Goal: Find specific page/section: Find specific page/section

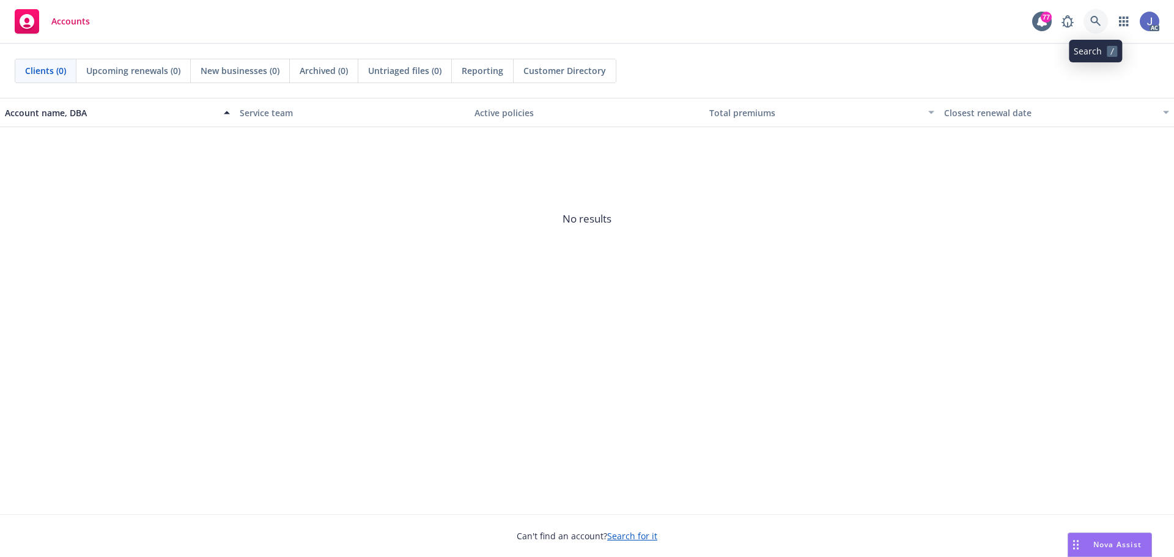
click at [1090, 21] on icon at bounding box center [1095, 21] width 11 height 11
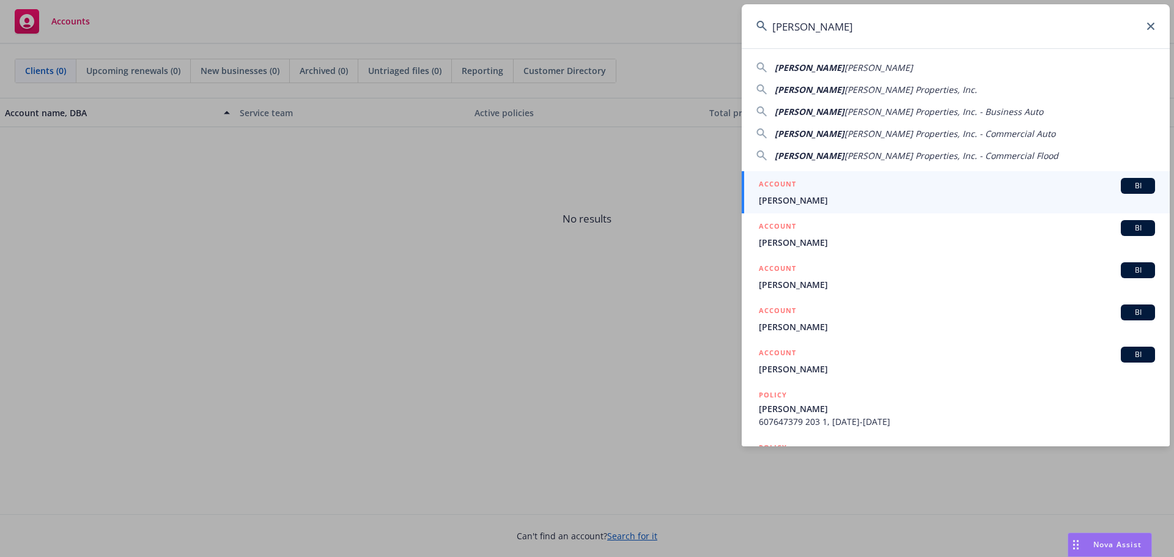
click at [845, 108] on span "[PERSON_NAME] Properties, Inc. - Business Auto" at bounding box center [944, 112] width 199 height 12
type input "[PERSON_NAME] Properties, Inc. - Business Auto"
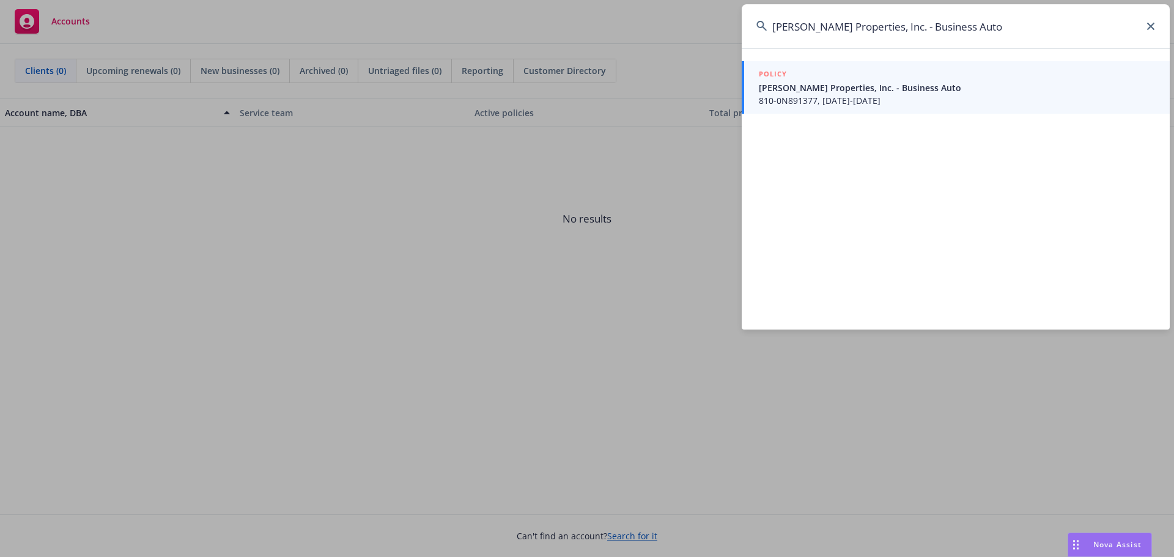
click at [1154, 24] on icon at bounding box center [1150, 26] width 7 height 7
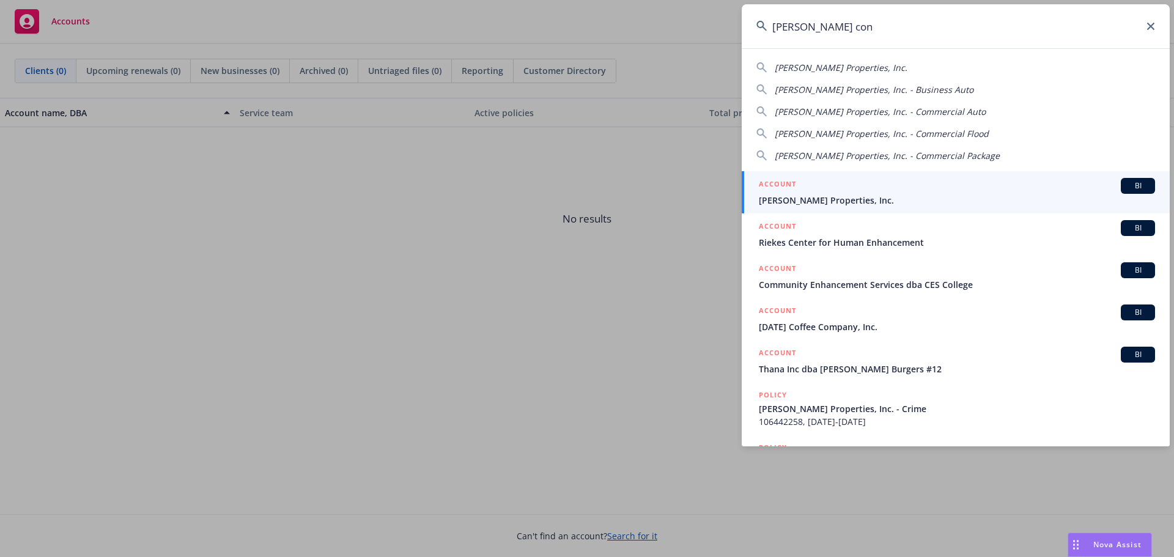
type input "ethan con"
click at [845, 201] on span "[PERSON_NAME] Properties, Inc." at bounding box center [957, 200] width 396 height 13
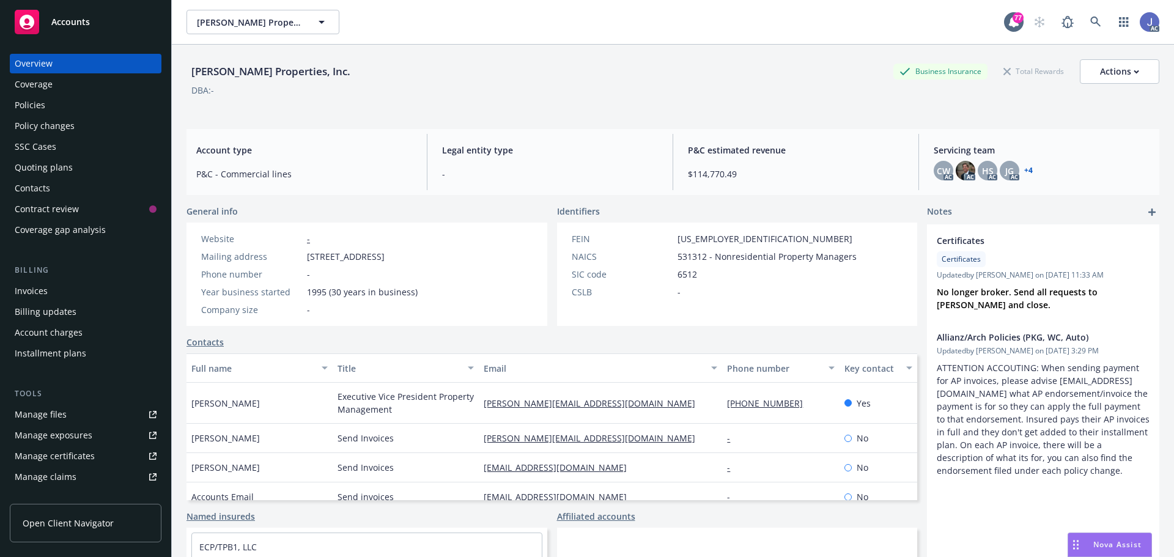
click at [28, 102] on div "Policies" at bounding box center [30, 105] width 31 height 20
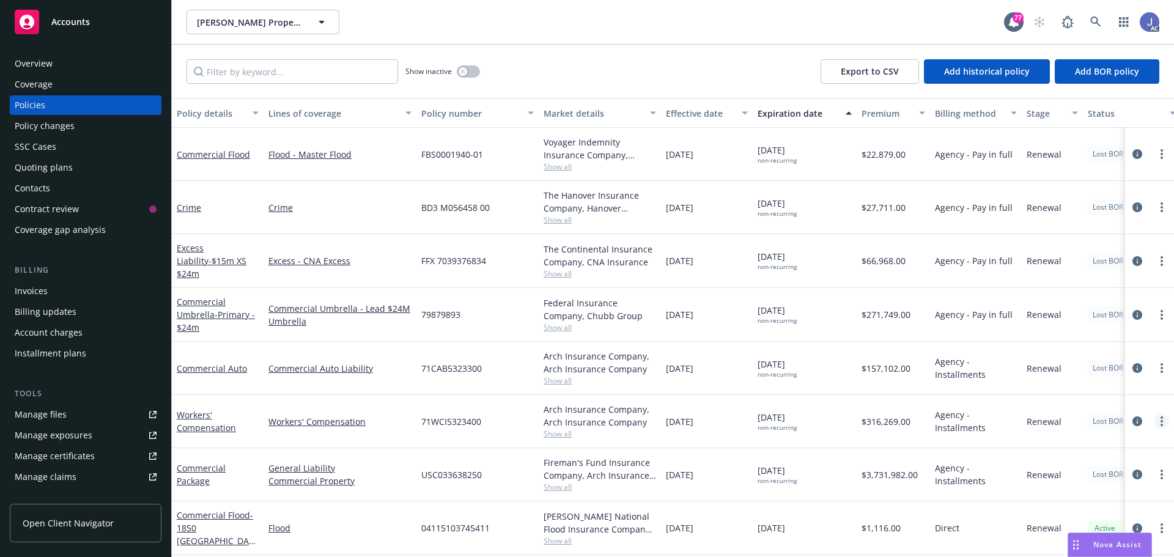
click at [1161, 419] on icon "more" at bounding box center [1162, 421] width 2 height 10
click at [556, 432] on span "Show all" at bounding box center [600, 434] width 113 height 10
click at [297, 419] on link "Workers' Compensation" at bounding box center [339, 421] width 143 height 13
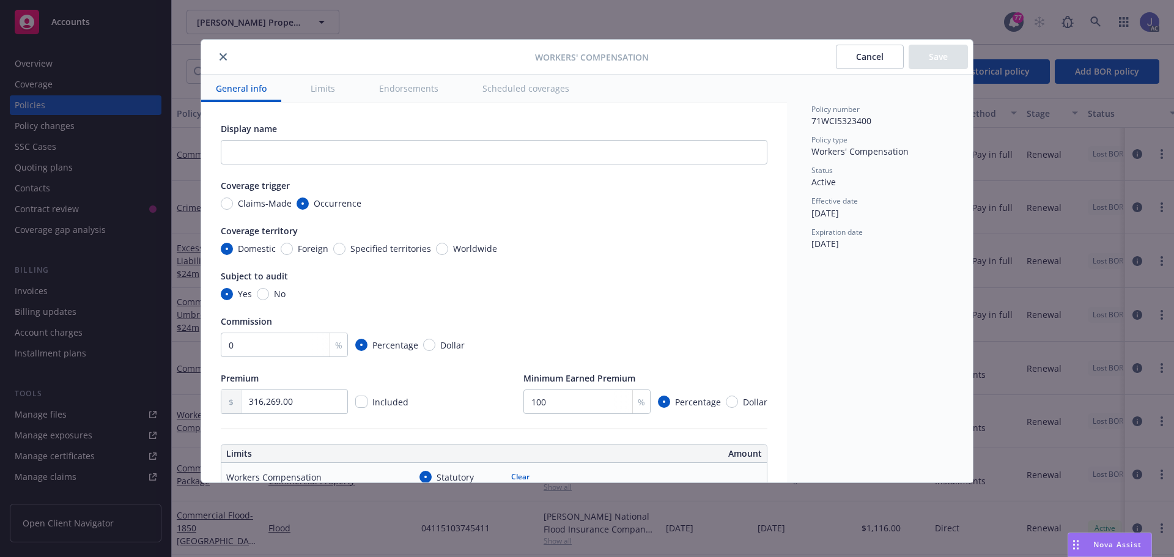
click at [220, 54] on icon "close" at bounding box center [223, 56] width 7 height 7
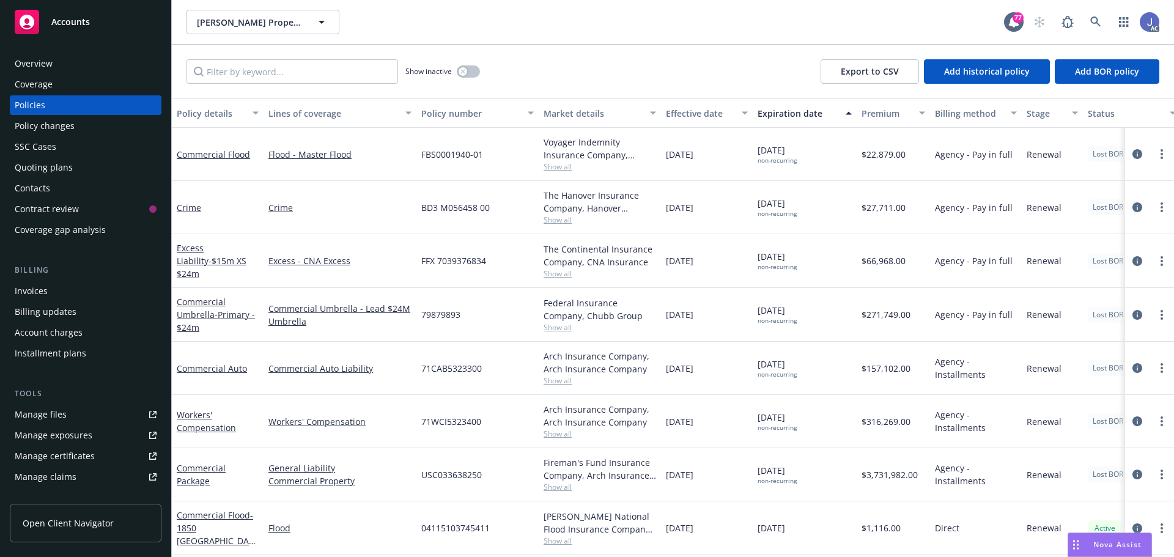
click at [26, 70] on div "Overview" at bounding box center [34, 64] width 38 height 20
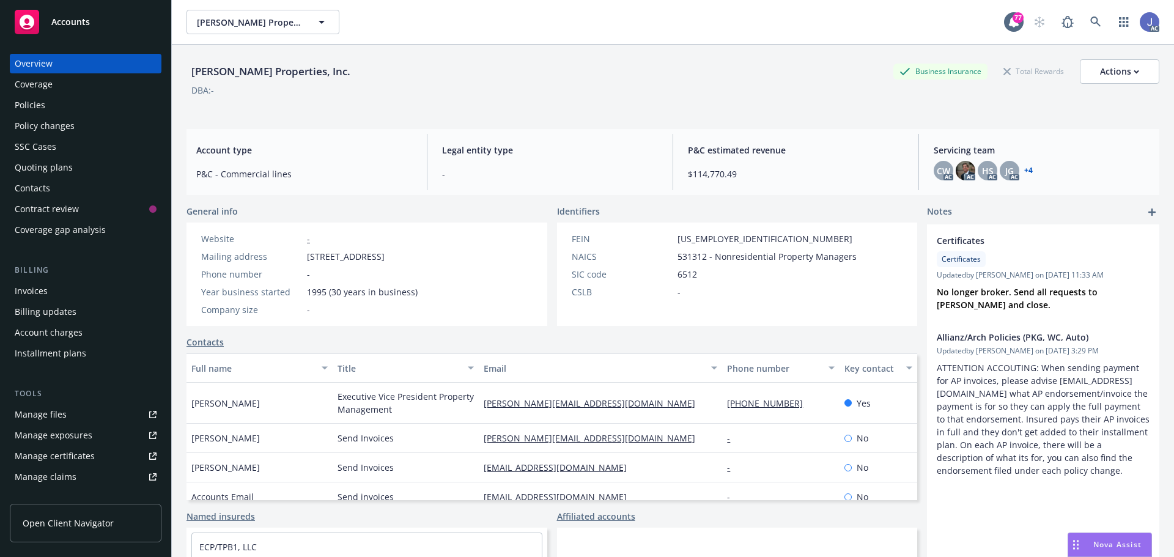
click at [1024, 169] on link "+ 4" at bounding box center [1028, 170] width 9 height 7
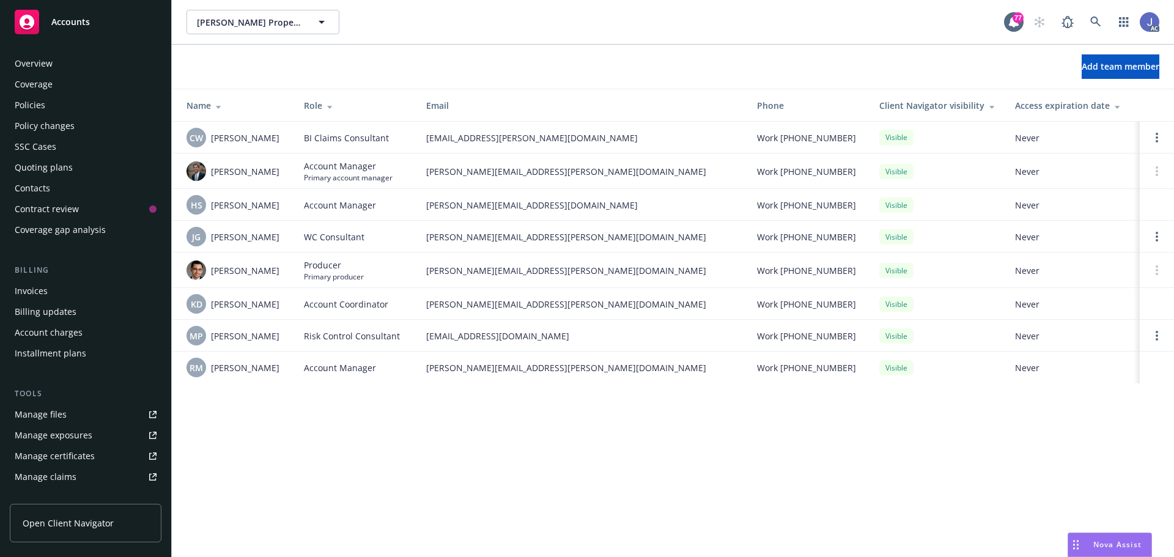
click at [36, 61] on div "Overview" at bounding box center [34, 64] width 38 height 20
